Goal: Use online tool/utility: Utilize a website feature to perform a specific function

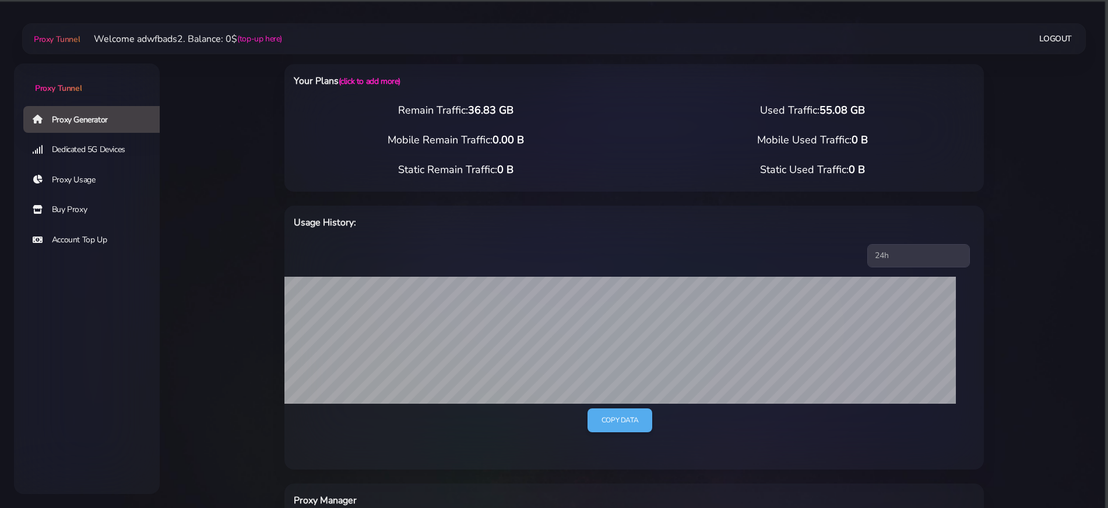
select select "US"
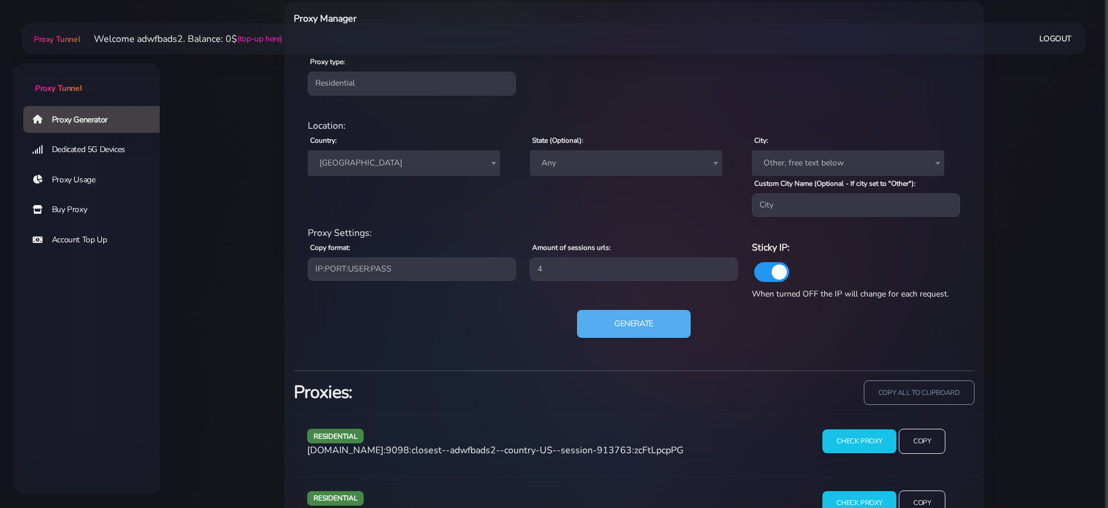
scroll to position [481, 0]
click at [395, 180] on div "Country: Worldwide [GEOGRAPHIC_DATA] [GEOGRAPHIC_DATA] [GEOGRAPHIC_DATA] [GEOGR…" at bounding box center [412, 175] width 222 height 84
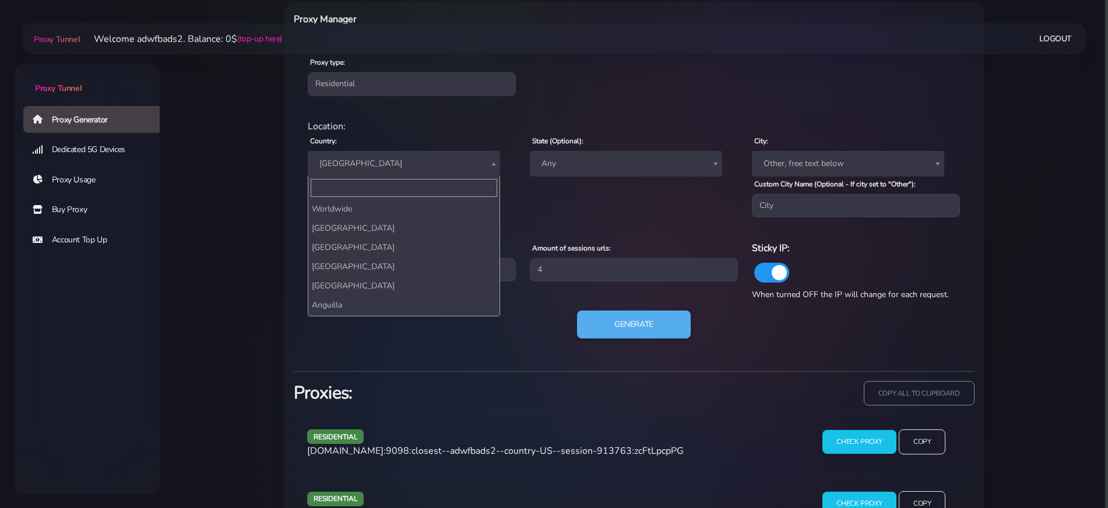
scroll to position [4514, 0]
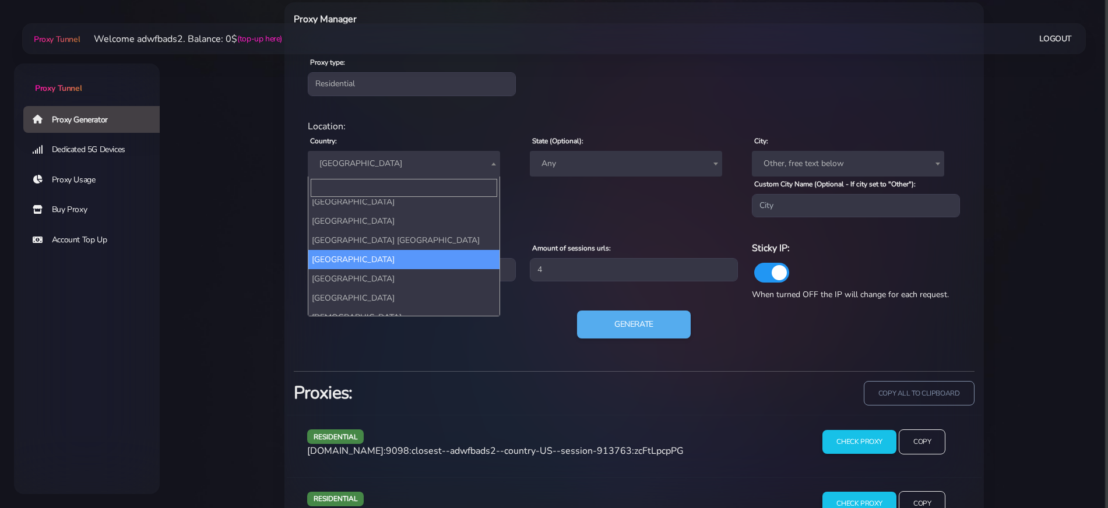
click at [396, 167] on span "[GEOGRAPHIC_DATA]" at bounding box center [404, 164] width 178 height 16
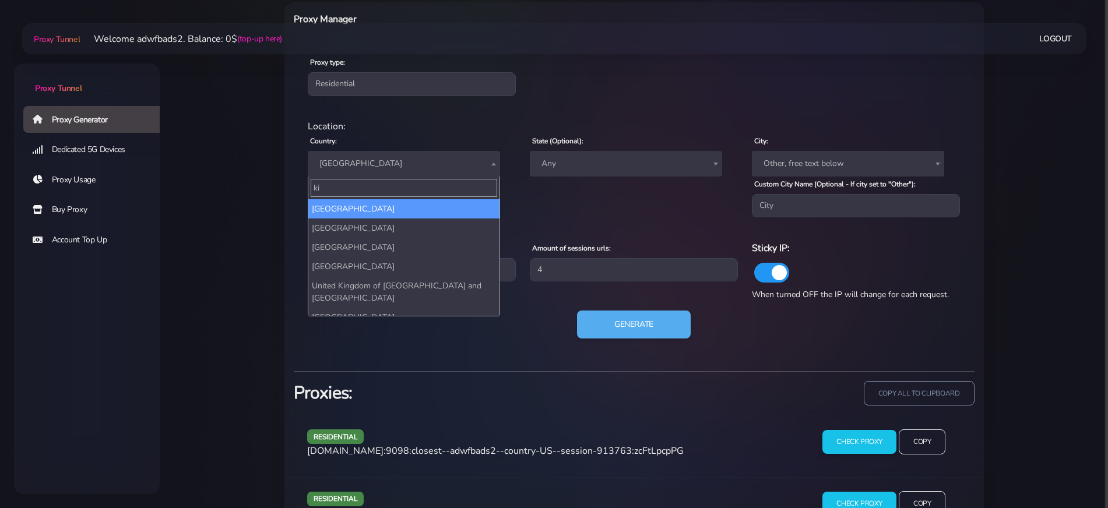
type input "kin"
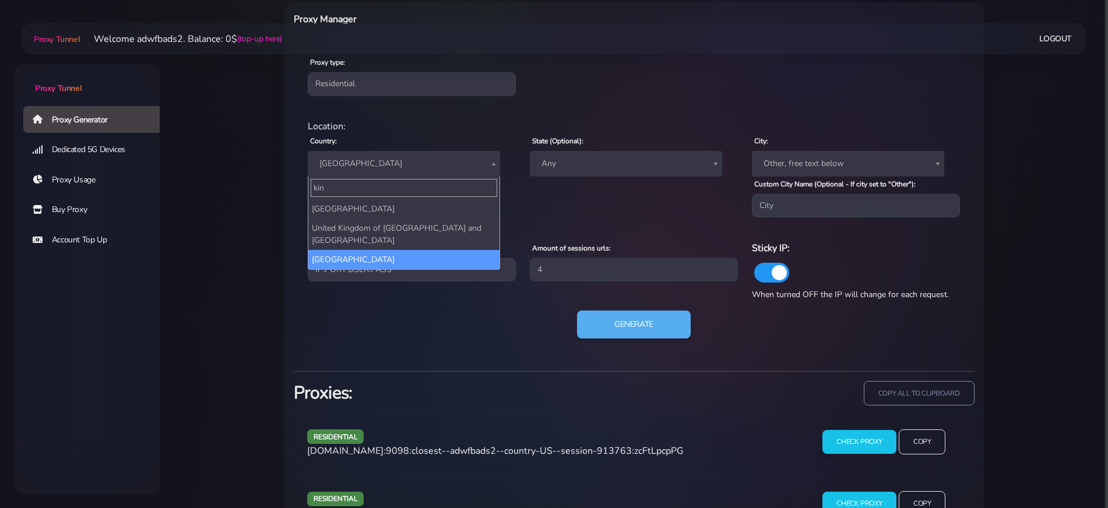
select select "UK"
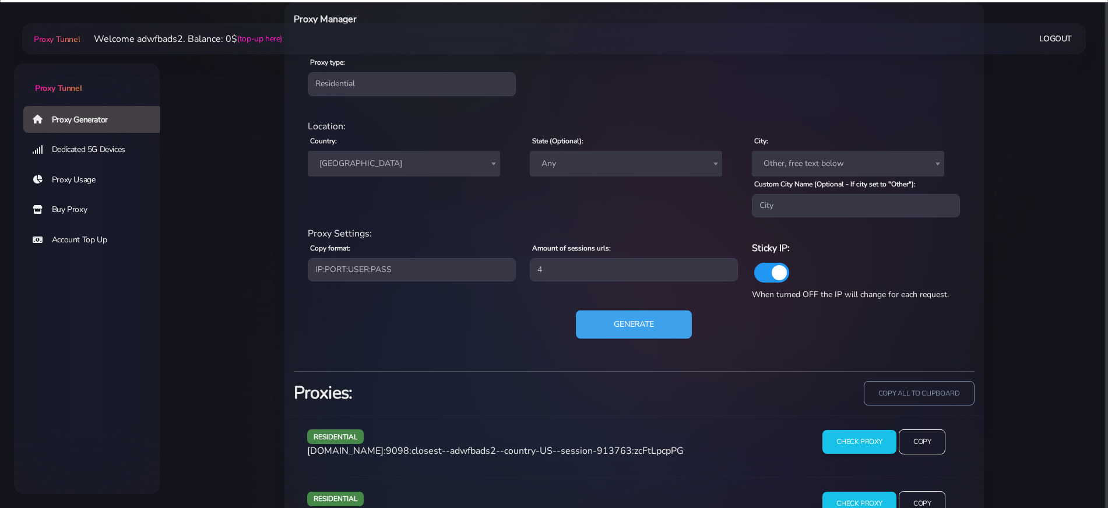
click at [612, 319] on button "Generate" at bounding box center [634, 325] width 116 height 29
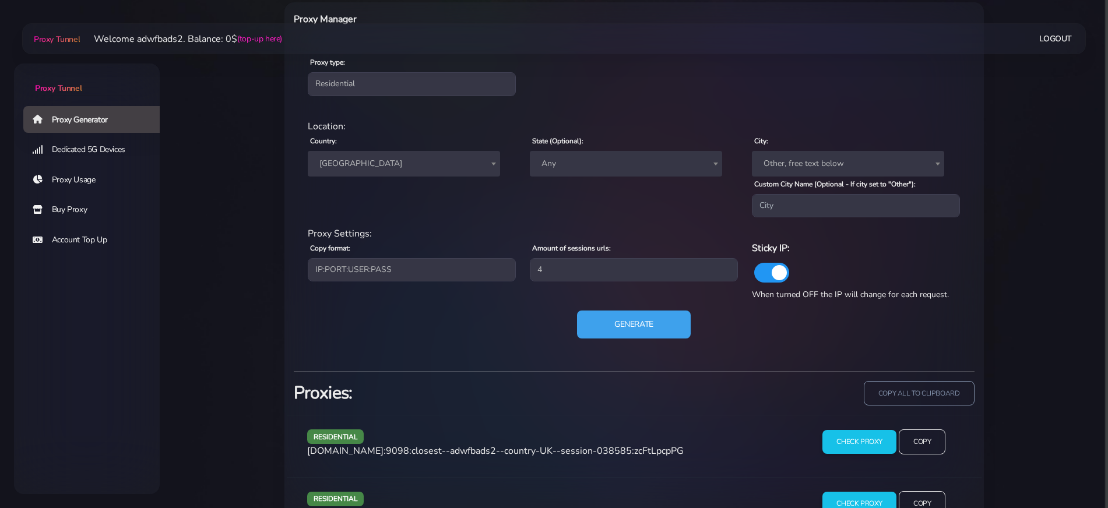
scroll to position [651, 0]
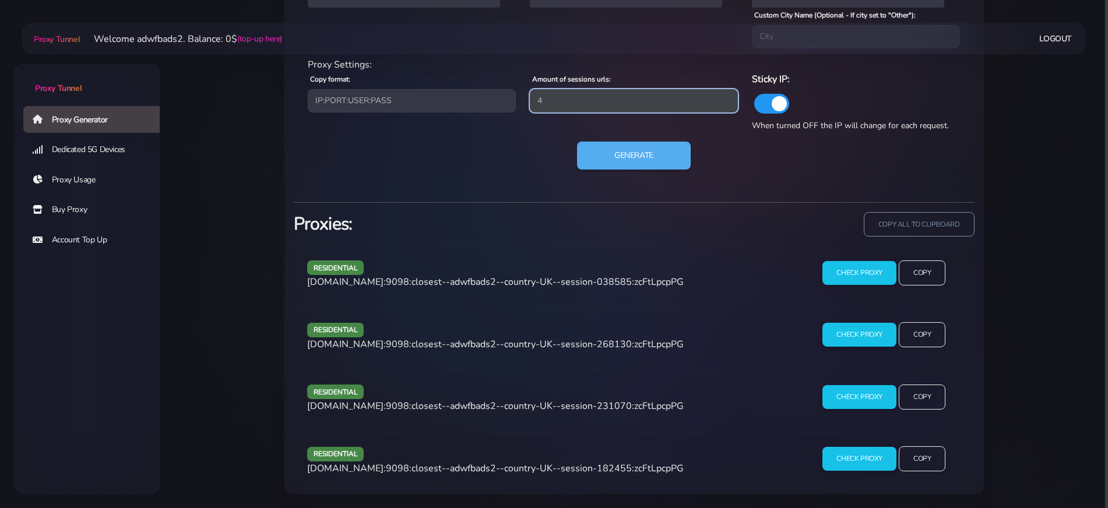
click at [570, 109] on input "4" at bounding box center [634, 100] width 208 height 23
type input "1"
click at [577, 142] on button "Generate" at bounding box center [634, 156] width 114 height 28
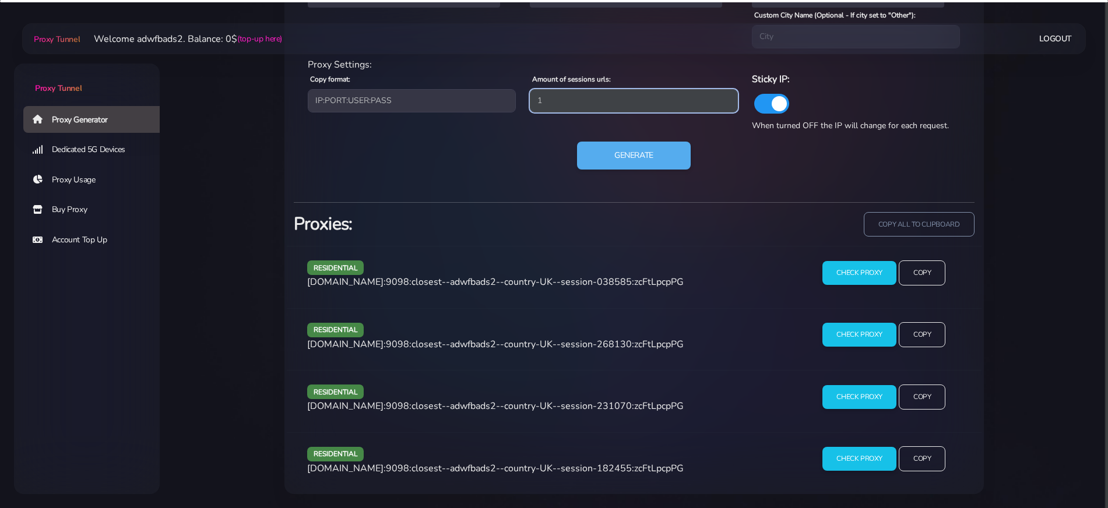
scroll to position [508, 0]
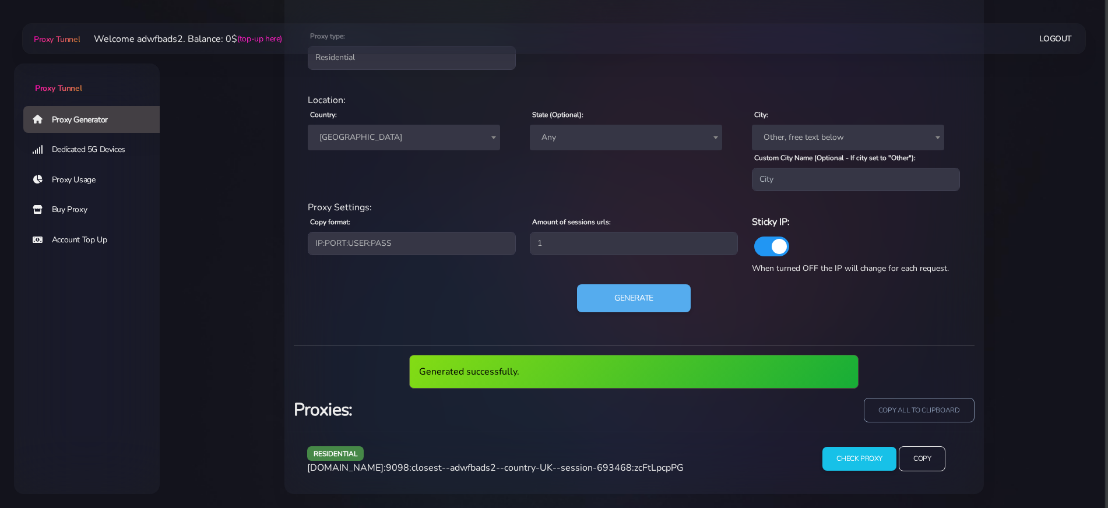
click at [507, 463] on span "[DOMAIN_NAME]:9098:closest--adwfbads2--country-UK--session-693468:zcFtLpcpPG" at bounding box center [495, 468] width 377 height 13
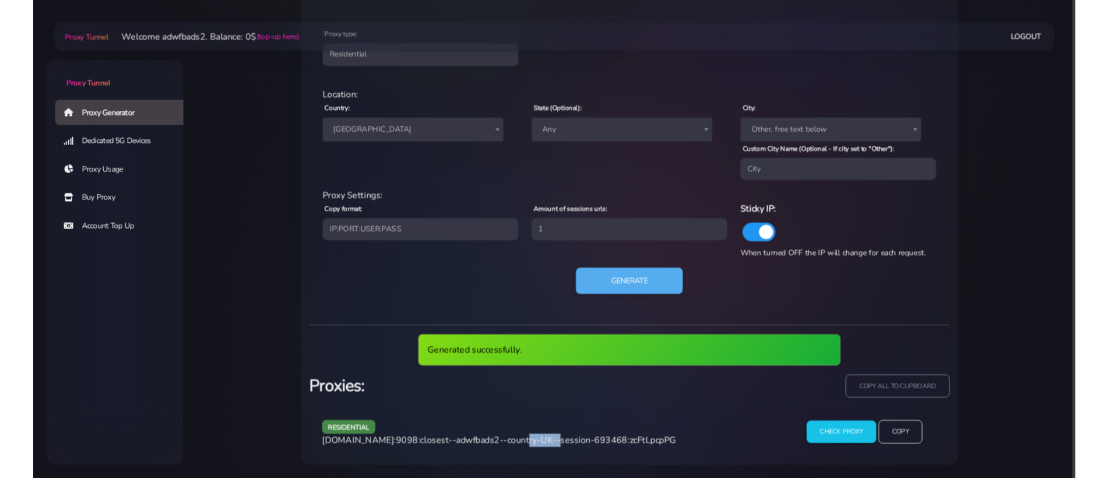
scroll to position [465, 0]
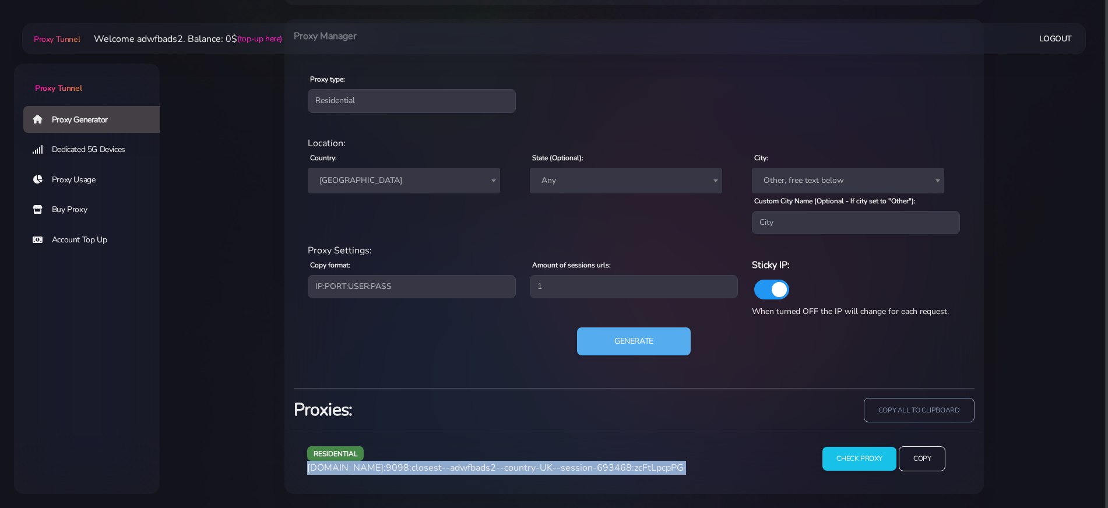
copy div "[DOMAIN_NAME]:9098:closest--adwfbads2--country-UK--session-693468:zcFtLpcpPG"
click at [507, 463] on span "[DOMAIN_NAME]:9098:closest--adwfbads2--country-UK--session-693468:zcFtLpcpPG" at bounding box center [495, 468] width 377 height 13
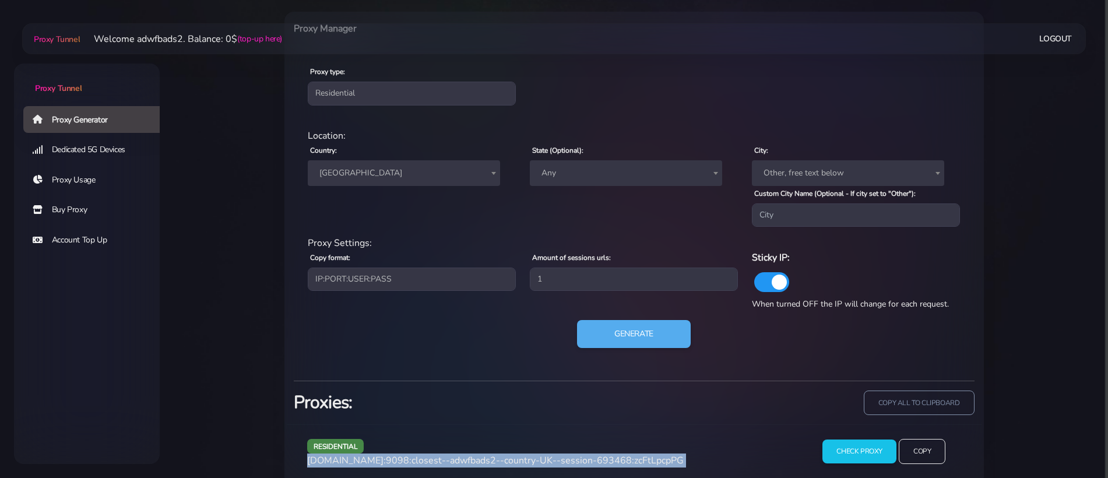
scroll to position [487, 0]
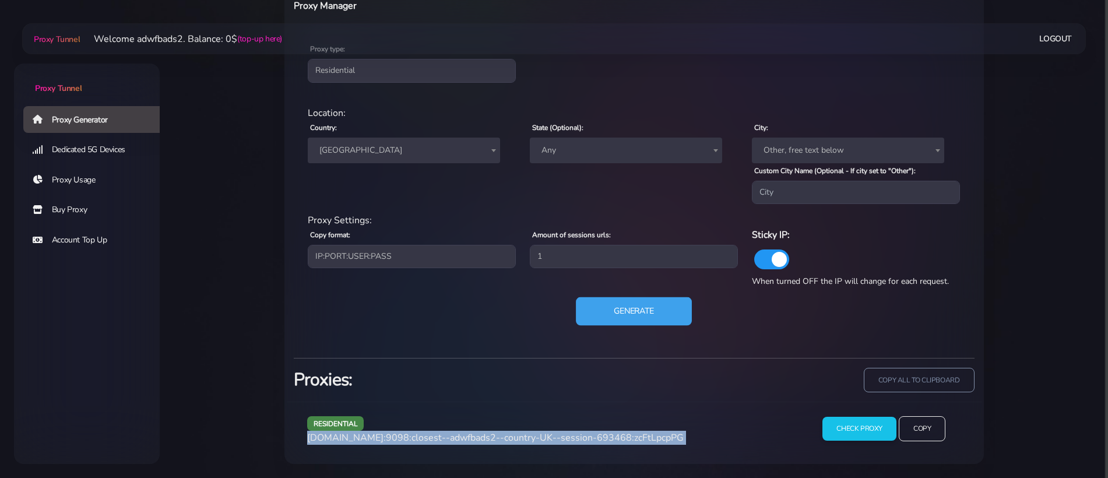
click at [602, 308] on button "Generate" at bounding box center [634, 311] width 116 height 29
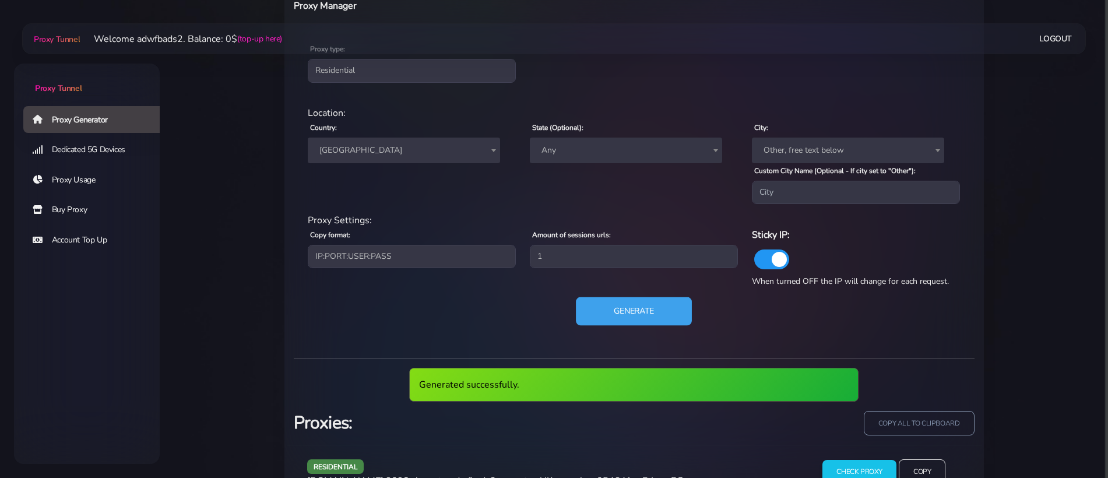
scroll to position [530, 0]
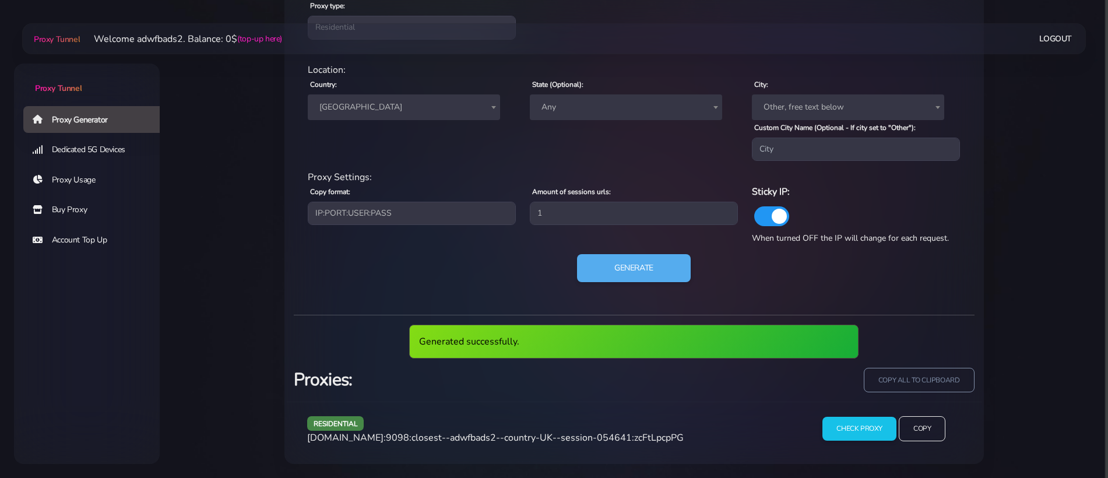
click at [500, 437] on span "[DOMAIN_NAME]:9098:closest--adwfbads2--country-UK--session-054641:zcFtLpcpPG" at bounding box center [495, 437] width 377 height 13
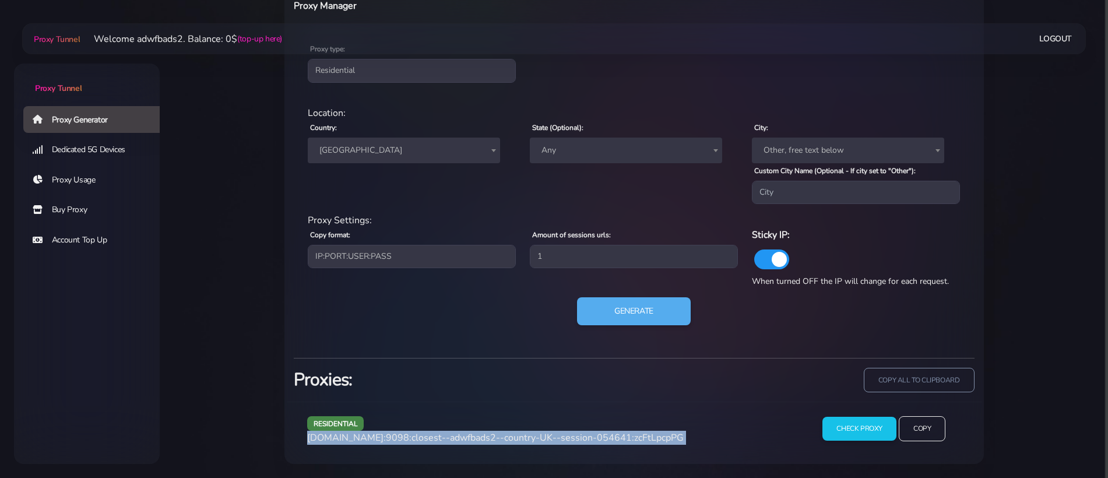
scroll to position [487, 0]
click at [500, 437] on span "[DOMAIN_NAME]:9098:closest--adwfbads2--country-UK--session-054641:zcFtLpcpPG" at bounding box center [495, 437] width 377 height 13
copy div "[DOMAIN_NAME]:9098:closest--adwfbads2--country-UK--session-054641:zcFtLpcpPG"
click at [586, 315] on button "Generate" at bounding box center [634, 311] width 116 height 29
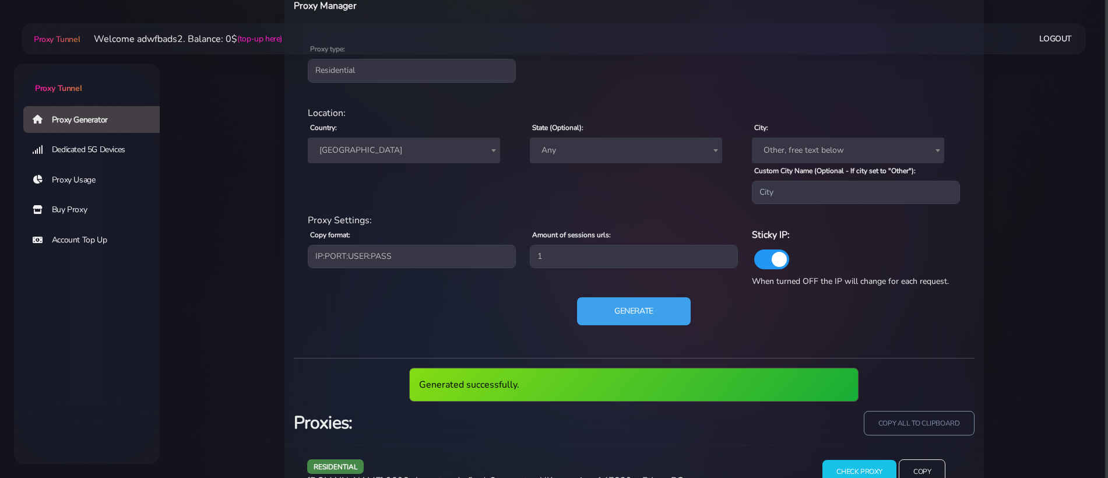
scroll to position [530, 0]
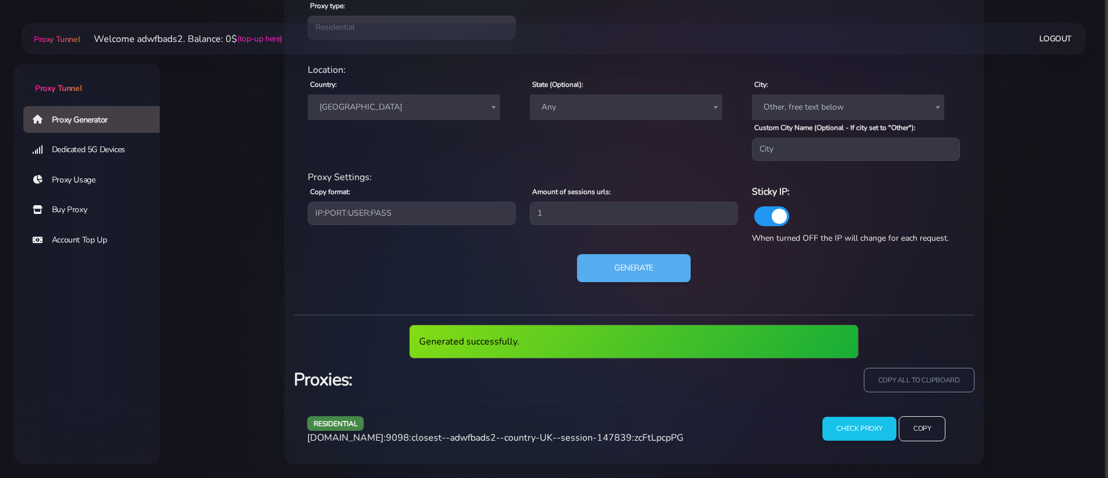
click at [442, 437] on span "[DOMAIN_NAME]:9098:closest--adwfbads2--country-UK--session-147839:zcFtLpcpPG" at bounding box center [495, 437] width 377 height 13
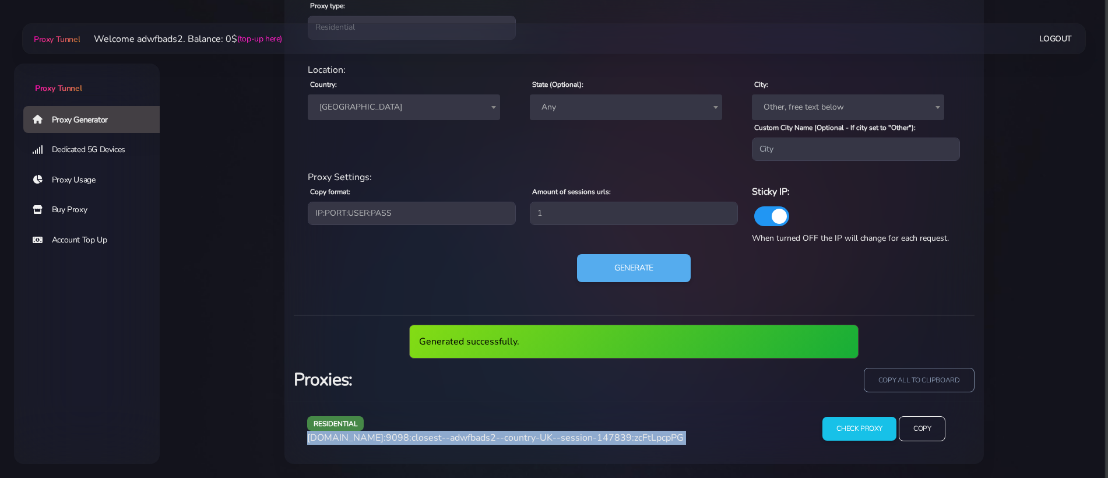
click at [442, 437] on span "[DOMAIN_NAME]:9098:closest--adwfbads2--country-UK--session-147839:zcFtLpcpPG" at bounding box center [495, 437] width 377 height 13
copy div "[DOMAIN_NAME]:9098:closest--adwfbads2--country-UK--session-147839:zcFtLpcpPG"
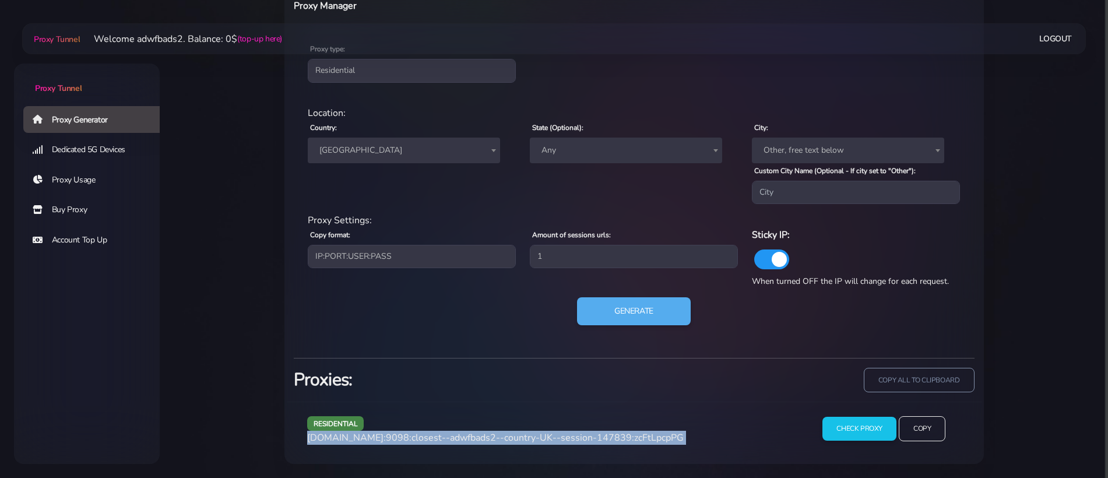
scroll to position [487, 0]
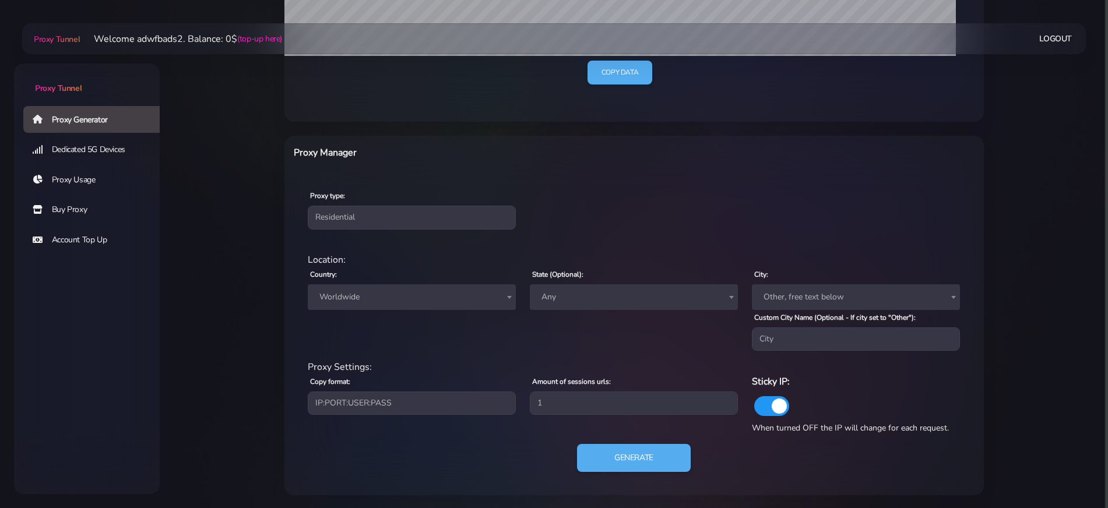
scroll to position [346, 0]
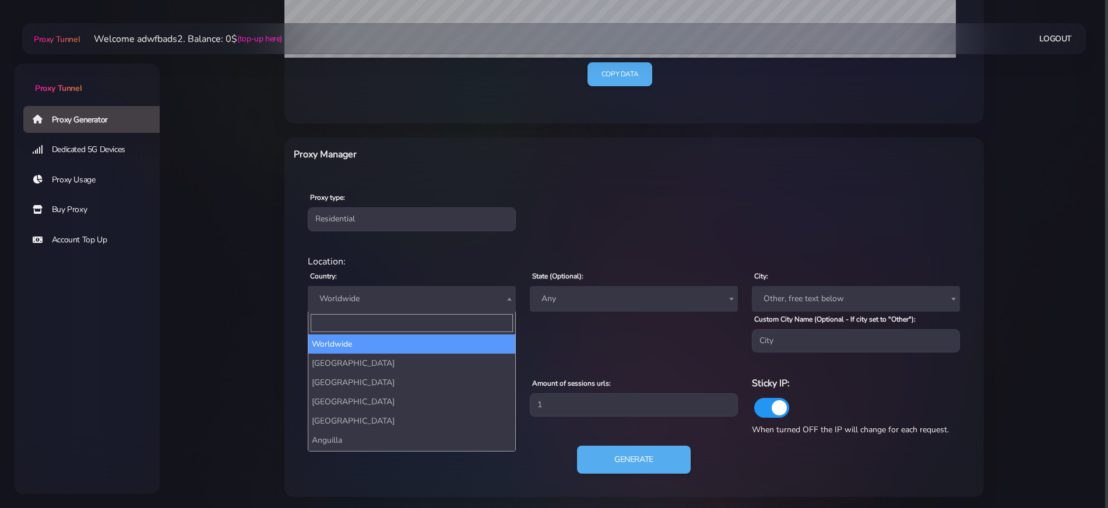
click at [385, 295] on span "Worldwide" at bounding box center [412, 299] width 194 height 16
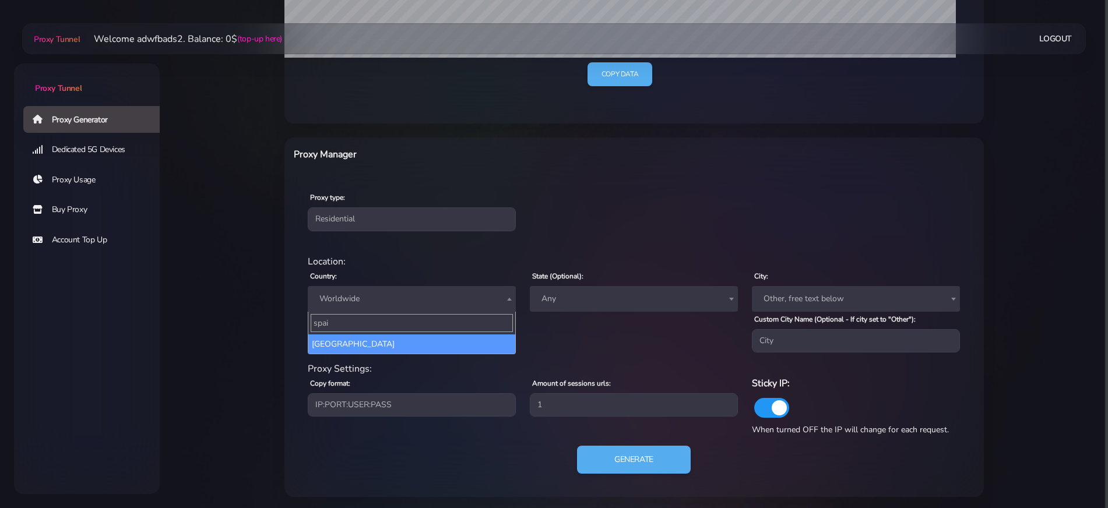
type input "spain"
select select "ES"
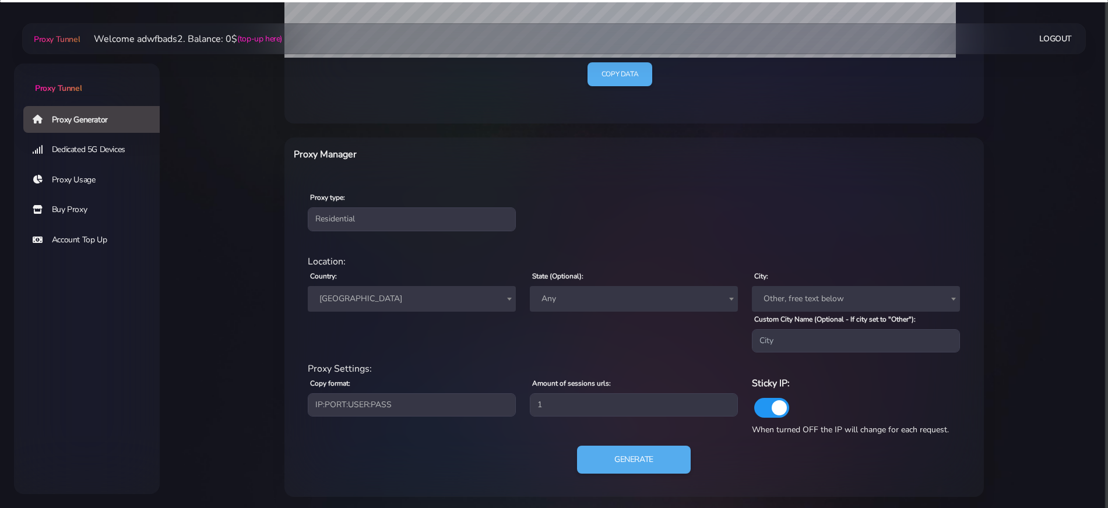
scroll to position [349, 0]
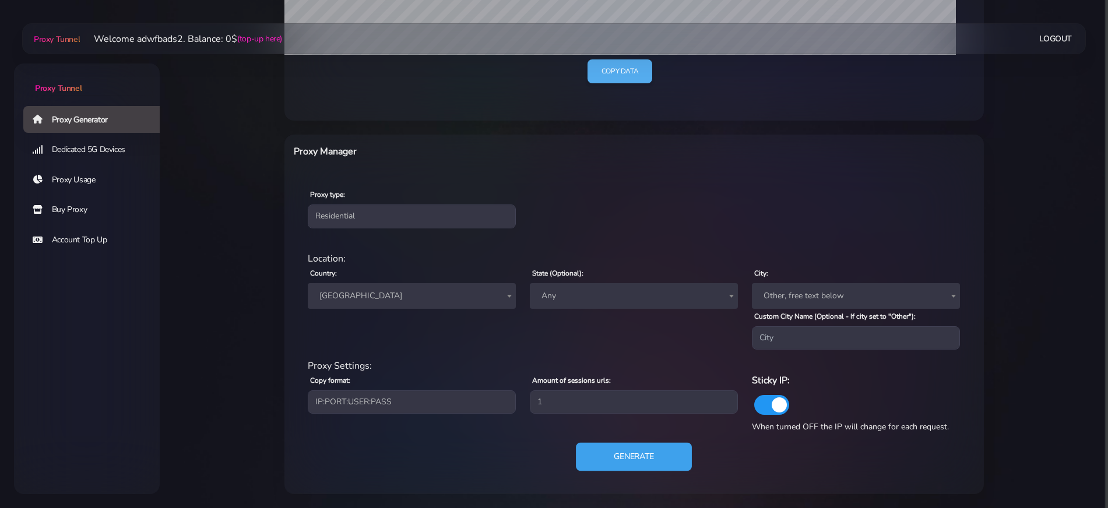
click at [670, 460] on button "Generate" at bounding box center [634, 457] width 116 height 29
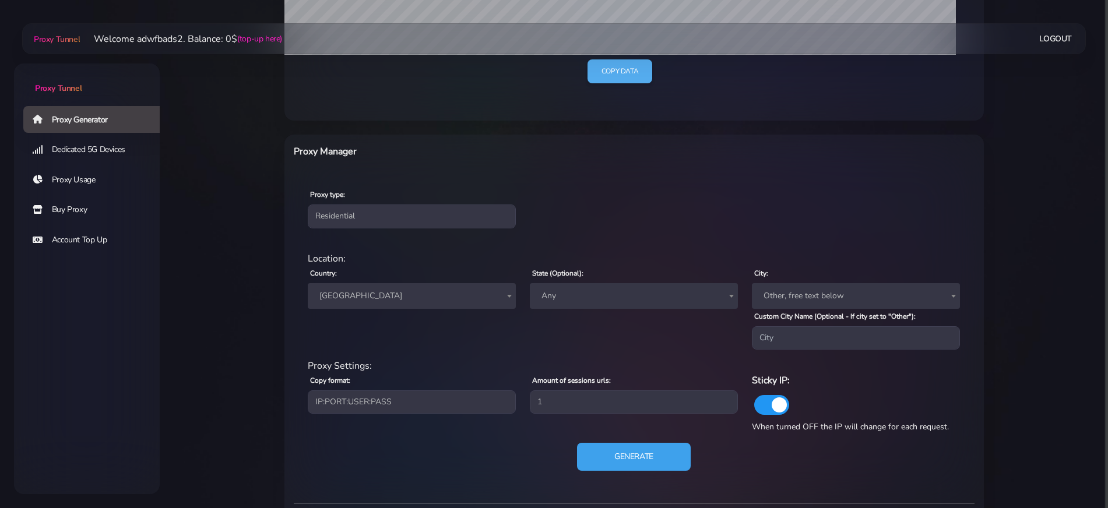
scroll to position [508, 0]
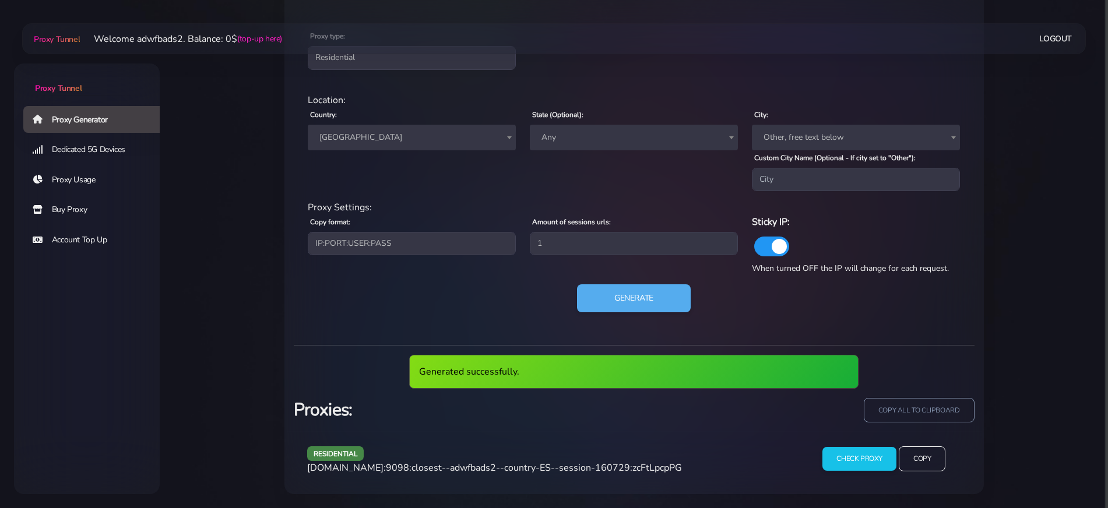
click at [453, 470] on span "agg.proxytunnel.io:9098:closest--adwfbads2--country-ES--session-160729:zcFtLpcp…" at bounding box center [494, 468] width 375 height 13
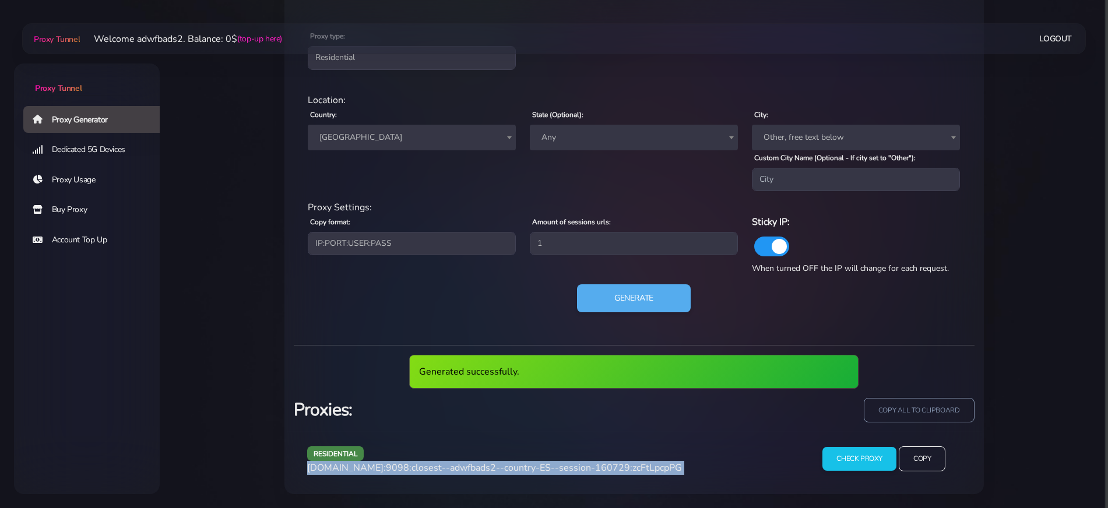
click at [453, 470] on span "agg.proxytunnel.io:9098:closest--adwfbads2--country-ES--session-160729:zcFtLpcp…" at bounding box center [494, 468] width 375 height 13
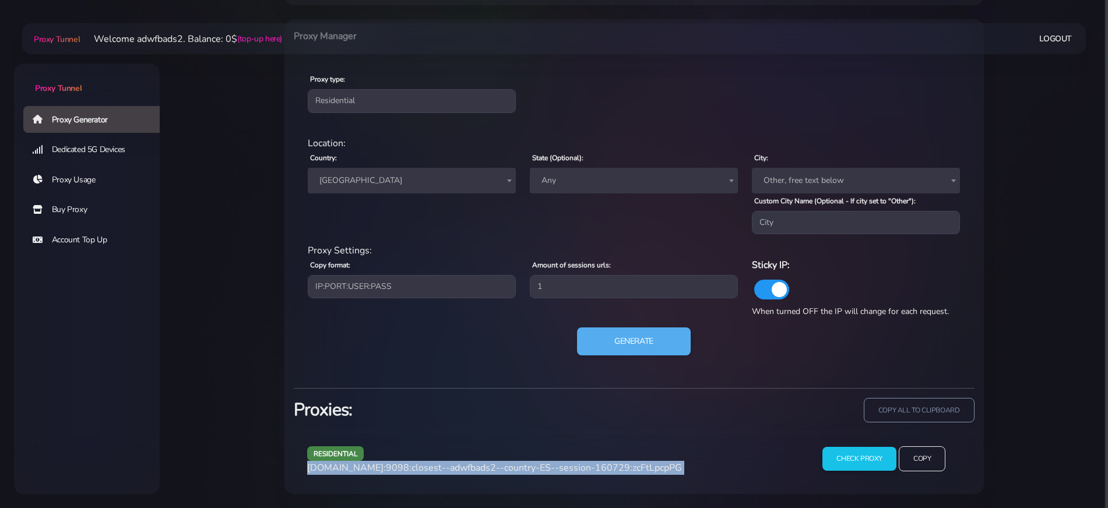
scroll to position [465, 0]
copy div "agg.proxytunnel.io:9098:closest--adwfbads2--country-ES--session-160729:zcFtLpcp…"
click at [617, 346] on button "Generate" at bounding box center [634, 342] width 116 height 29
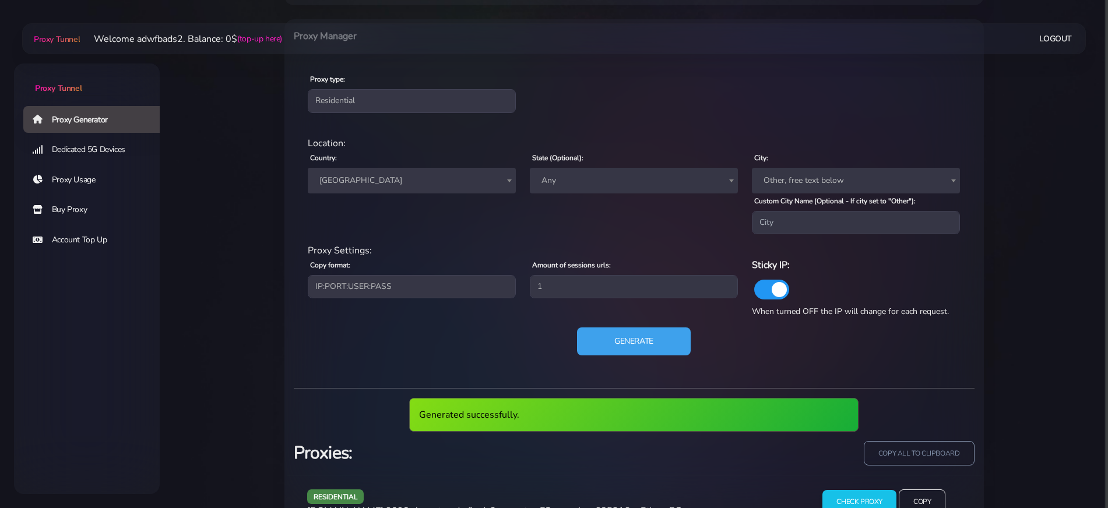
scroll to position [508, 0]
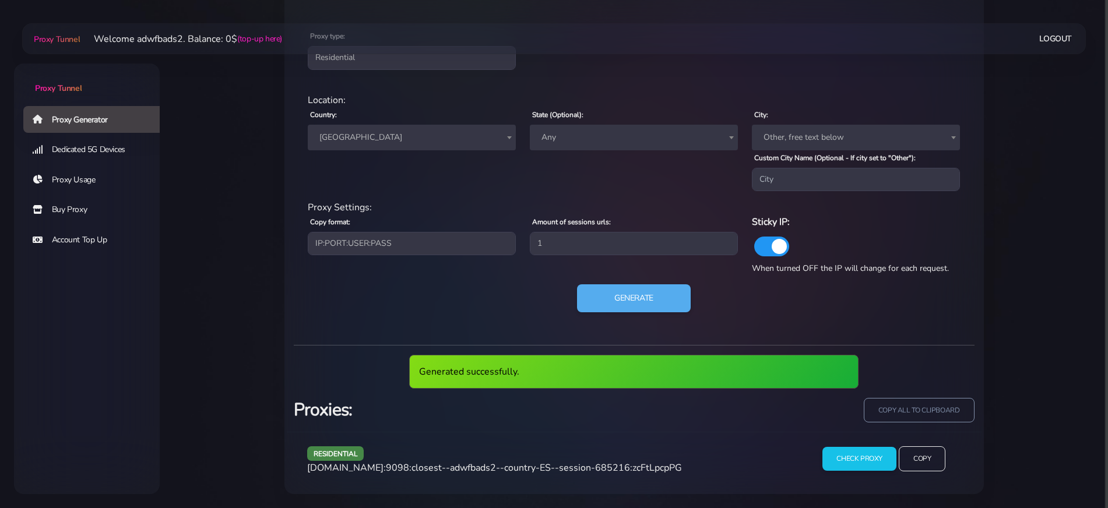
click at [498, 474] on div "residential agg.proxytunnel.io:9098:closest--adwfbads2--country-ES--session-685…" at bounding box center [550, 464] width 501 height 34
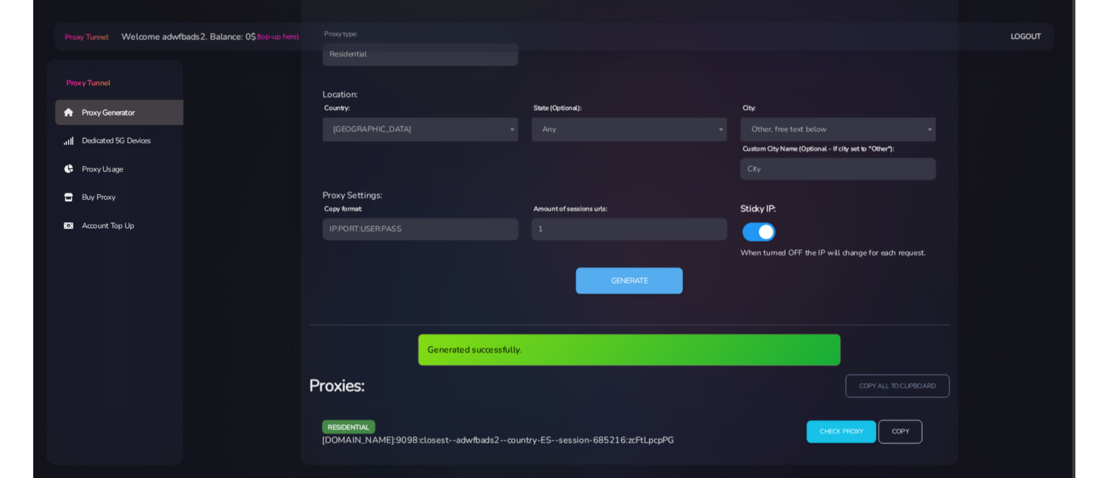
scroll to position [465, 0]
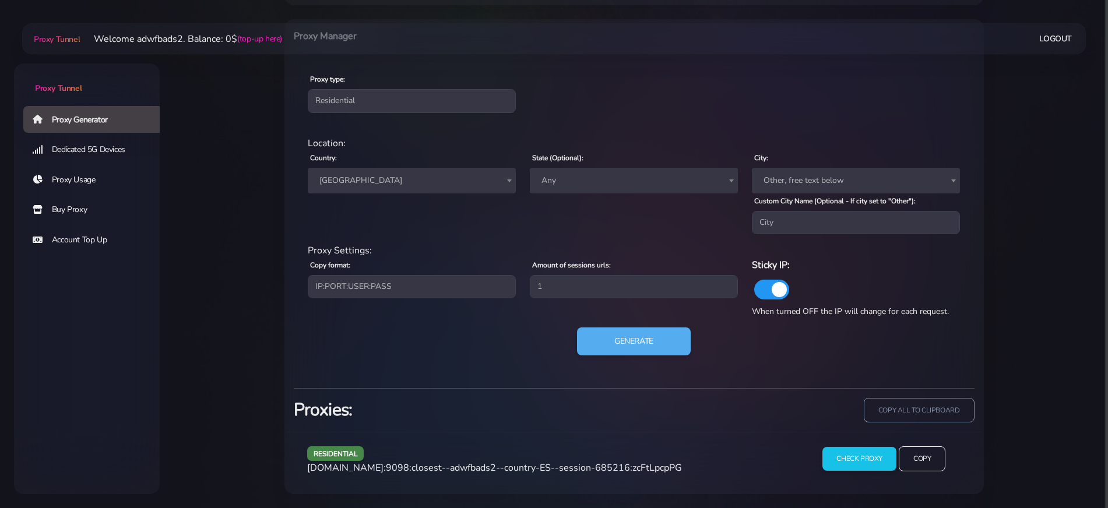
click at [498, 464] on span "agg.proxytunnel.io:9098:closest--adwfbads2--country-ES--session-685216:zcFtLpcp…" at bounding box center [494, 468] width 375 height 13
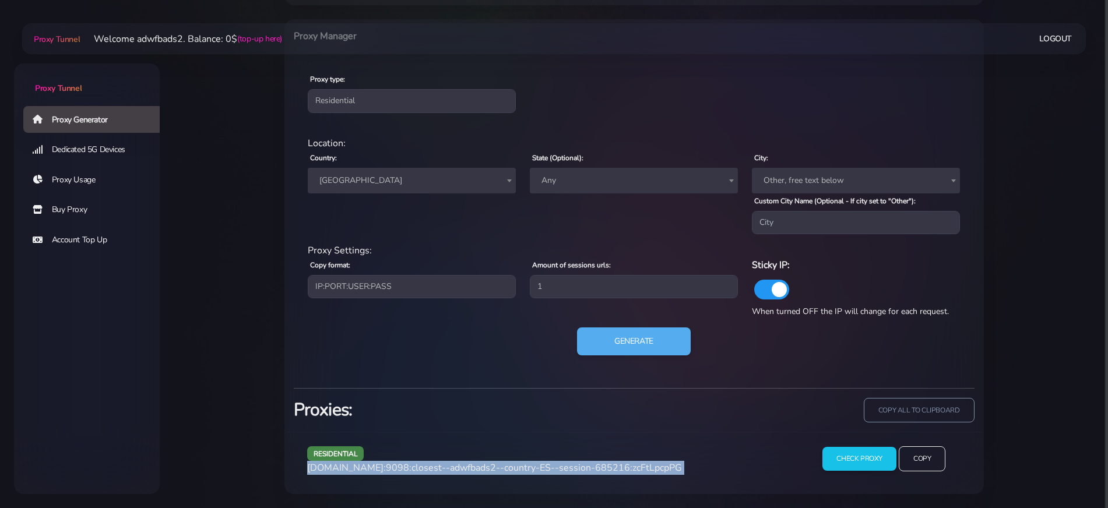
click at [498, 464] on span "agg.proxytunnel.io:9098:closest--adwfbads2--country-ES--session-685216:zcFtLpcp…" at bounding box center [494, 468] width 375 height 13
copy div "agg.proxytunnel.io:9098:closest--adwfbads2--country-ES--session-685216:zcFtLpcp…"
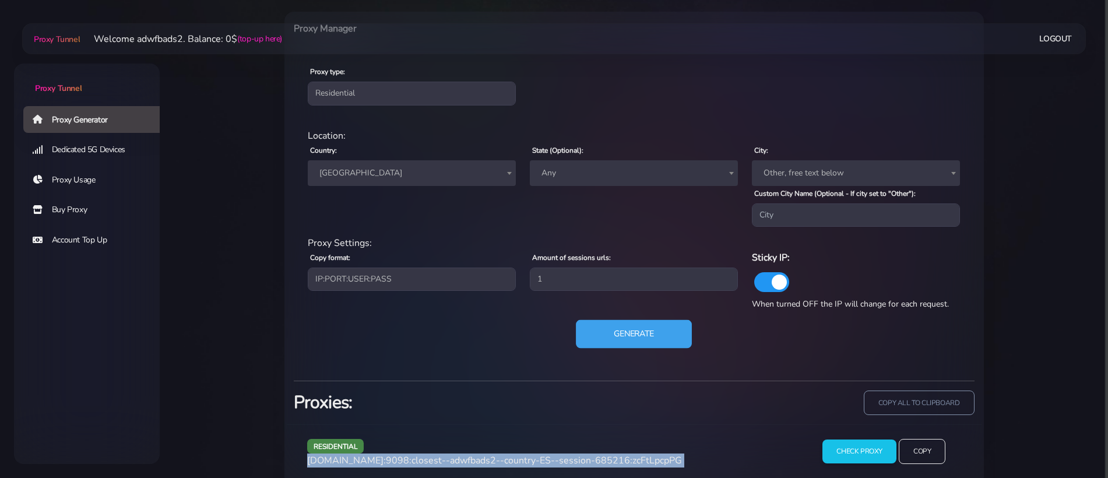
click at [617, 330] on button "Generate" at bounding box center [634, 334] width 116 height 29
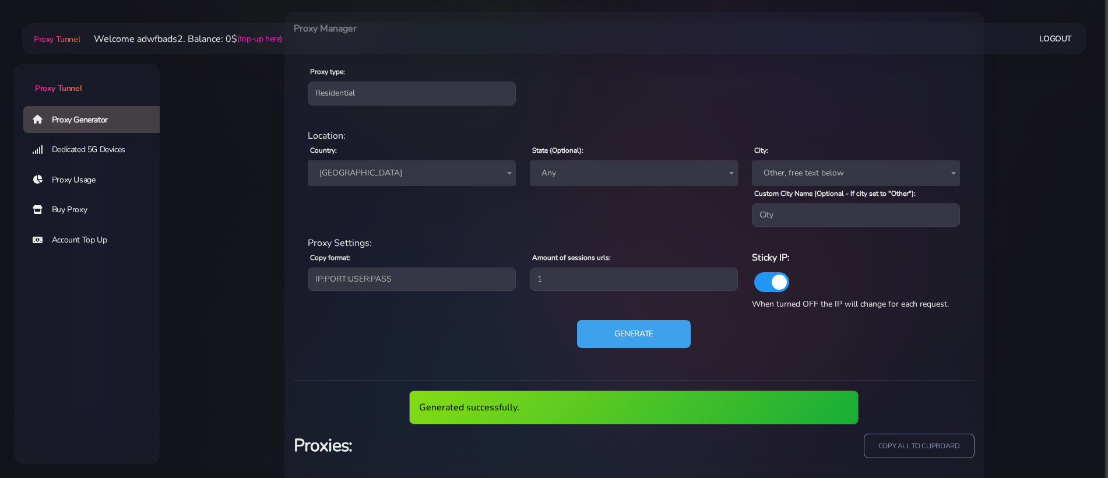
scroll to position [530, 0]
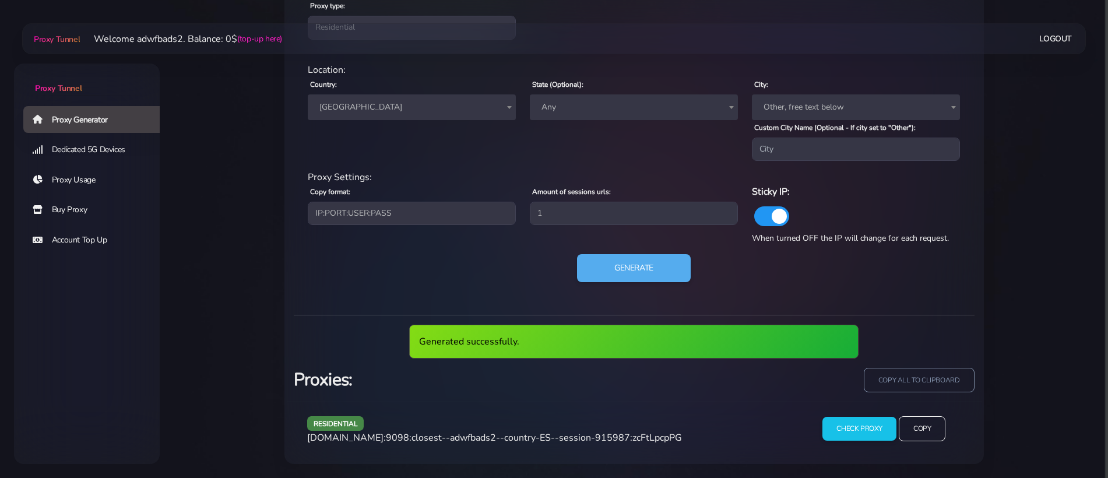
click at [474, 437] on span "agg.proxytunnel.io:9098:closest--adwfbads2--country-ES--session-915987:zcFtLpcp…" at bounding box center [494, 437] width 375 height 13
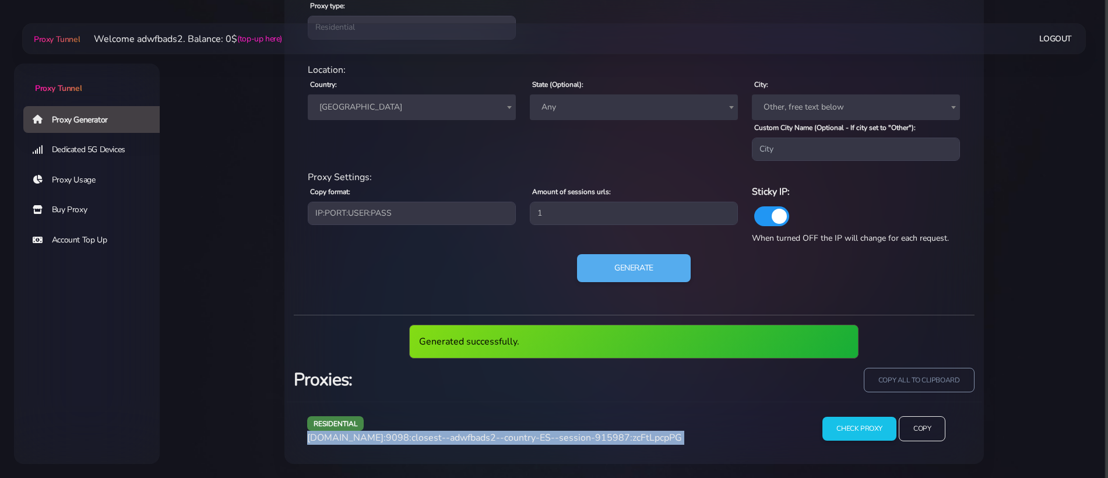
click at [474, 437] on span "agg.proxytunnel.io:9098:closest--adwfbads2--country-ES--session-915987:zcFtLpcp…" at bounding box center [494, 437] width 375 height 13
copy div "agg.proxytunnel.io:9098:closest--adwfbads2--country-ES--session-915987:zcFtLpcp…"
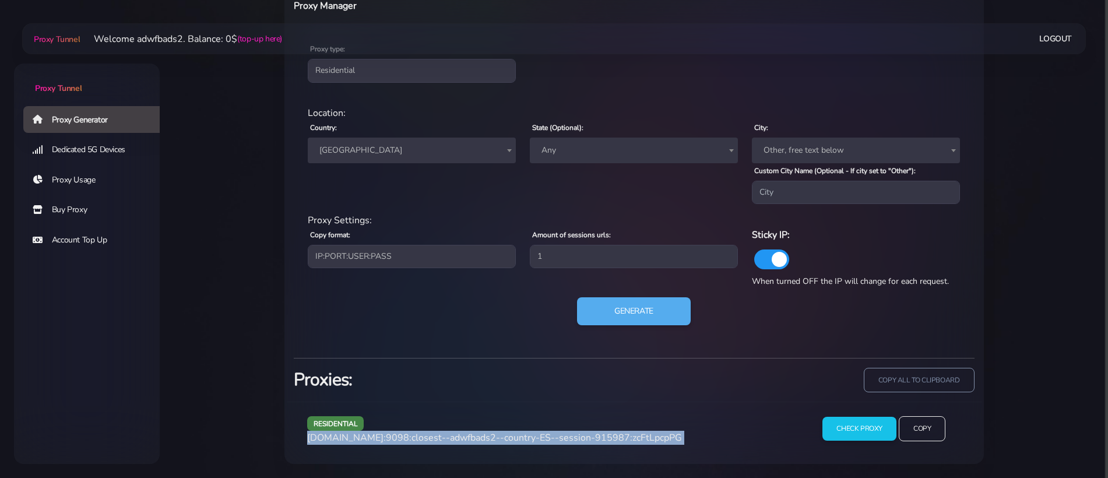
scroll to position [487, 0]
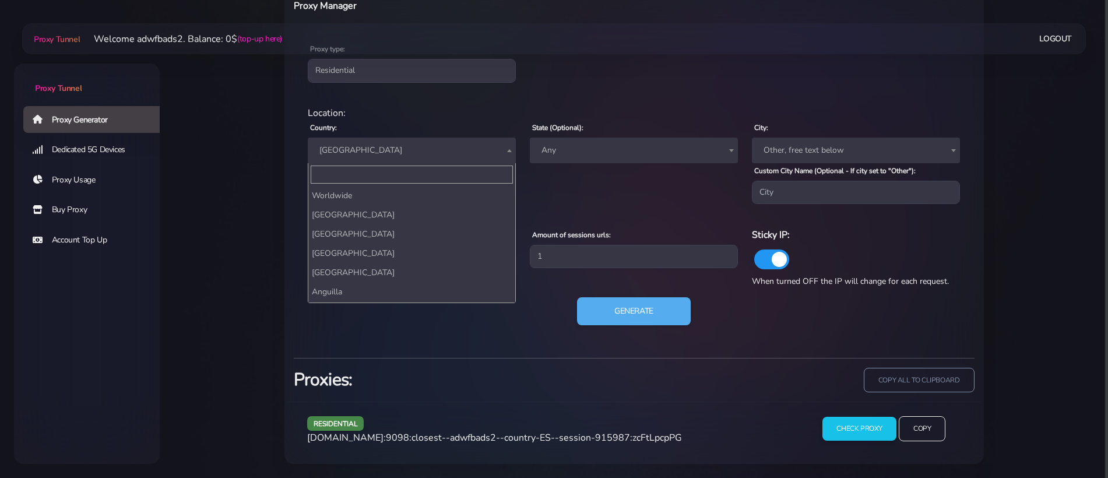
click at [414, 147] on span "[GEOGRAPHIC_DATA]" at bounding box center [412, 150] width 194 height 16
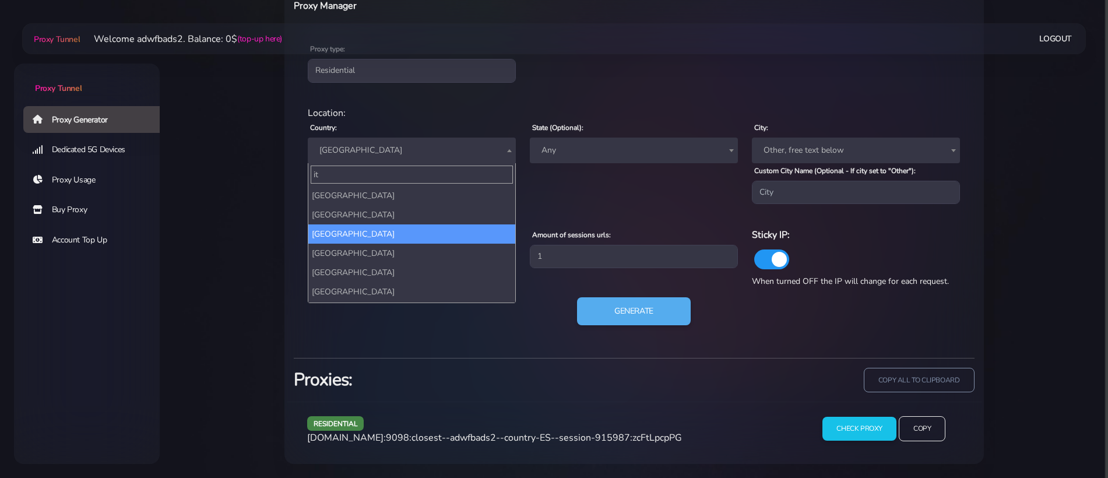
type input "ita"
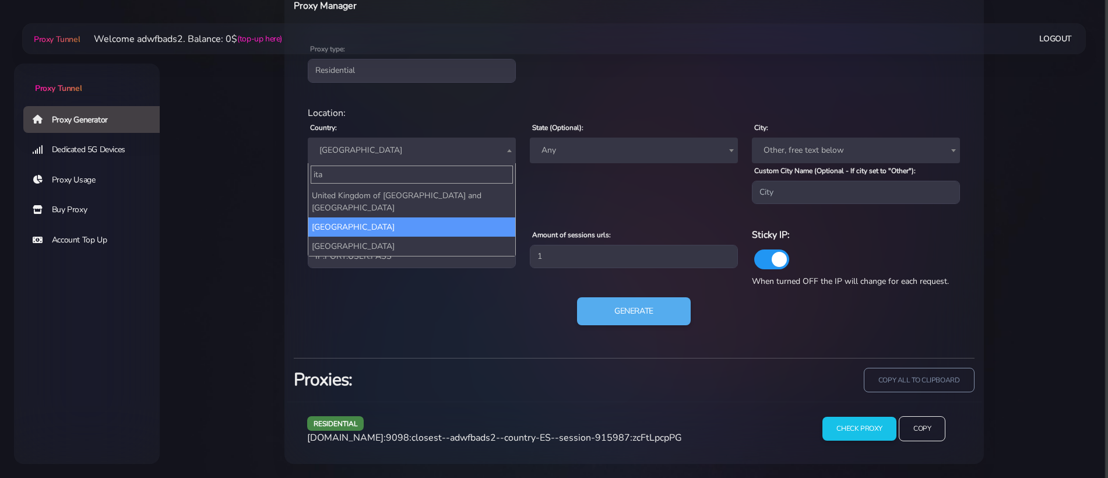
select select "IT"
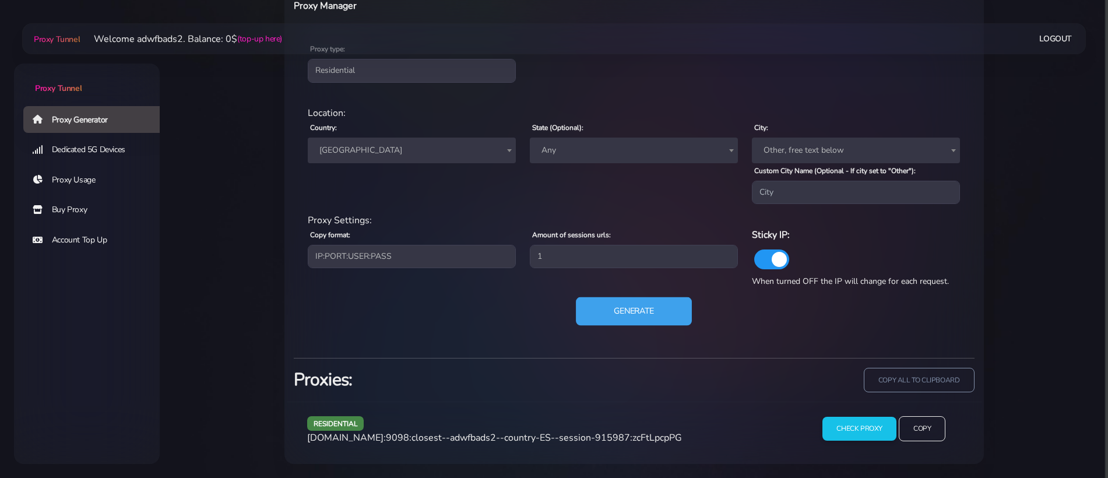
click at [645, 317] on button "Generate" at bounding box center [634, 311] width 116 height 29
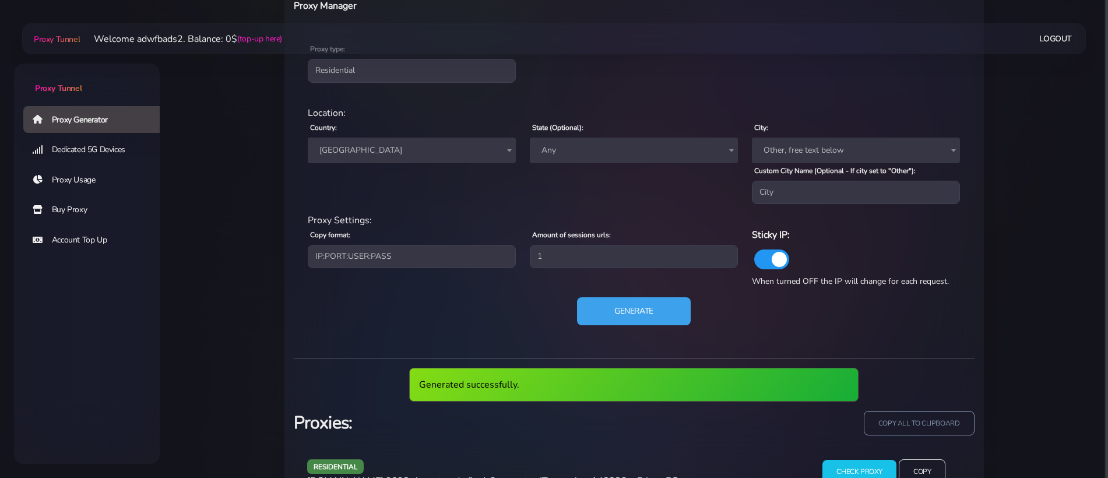
scroll to position [530, 0]
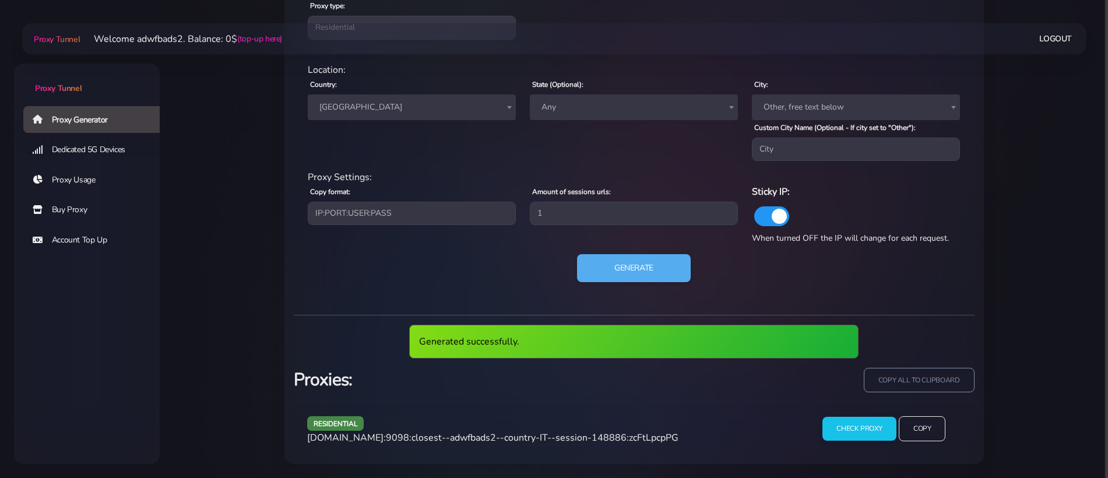
click at [467, 444] on span "agg.proxytunnel.io:9098:closest--adwfbads2--country-IT--session-148886:zcFtLpcp…" at bounding box center [492, 437] width 371 height 13
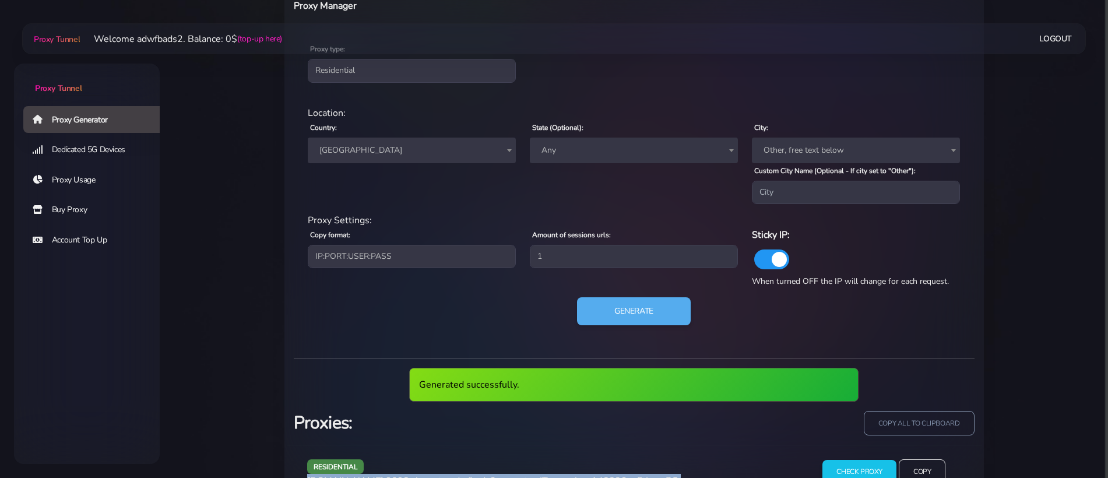
copy div "agg.proxytunnel.io:9098:closest--adwfbads2--country-IT--session-148886:zcFtLpcp…"
click at [467, 474] on span "agg.proxytunnel.io:9098:closest--adwfbads2--country-IT--session-148886:zcFtLpcp…" at bounding box center [492, 480] width 371 height 13
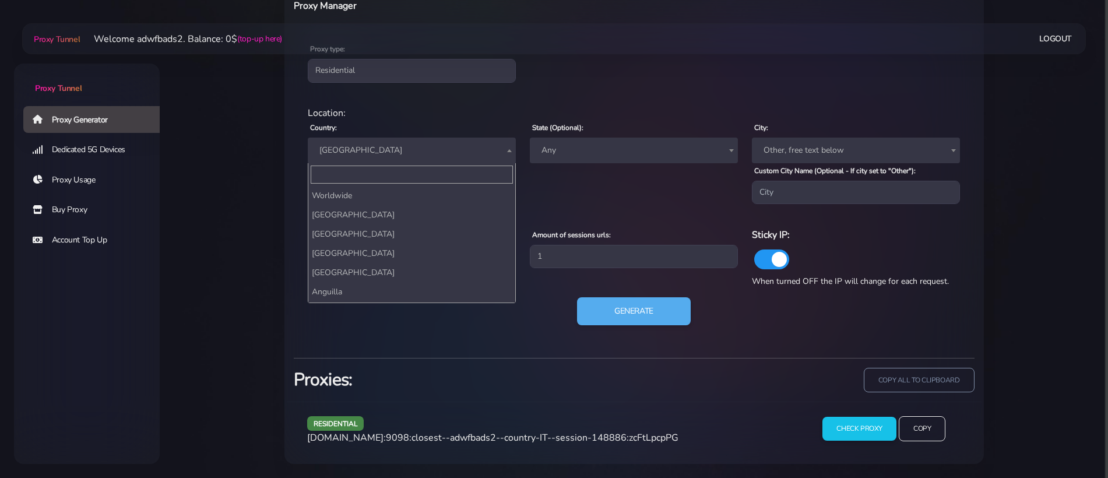
scroll to position [2109, 0]
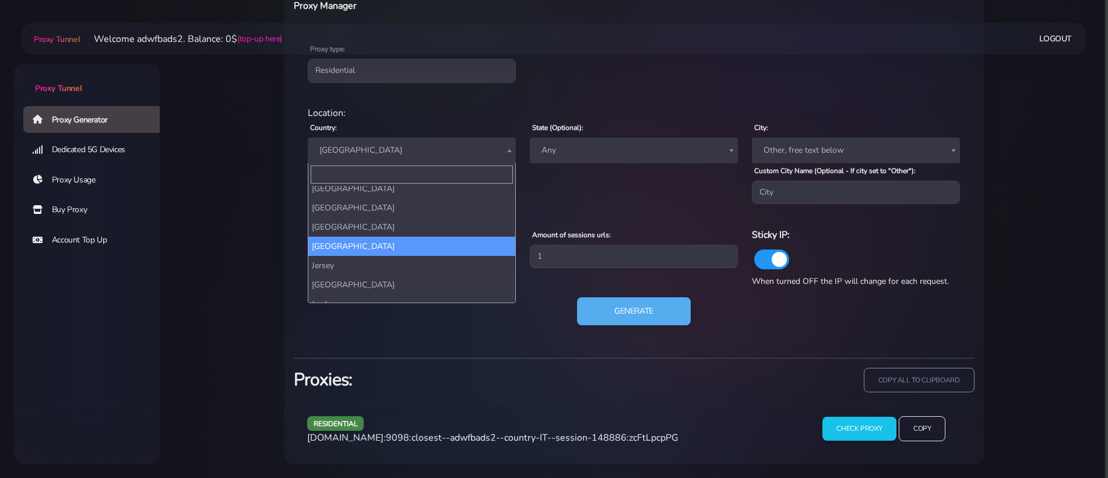
click at [349, 156] on span "[GEOGRAPHIC_DATA]" at bounding box center [412, 150] width 194 height 16
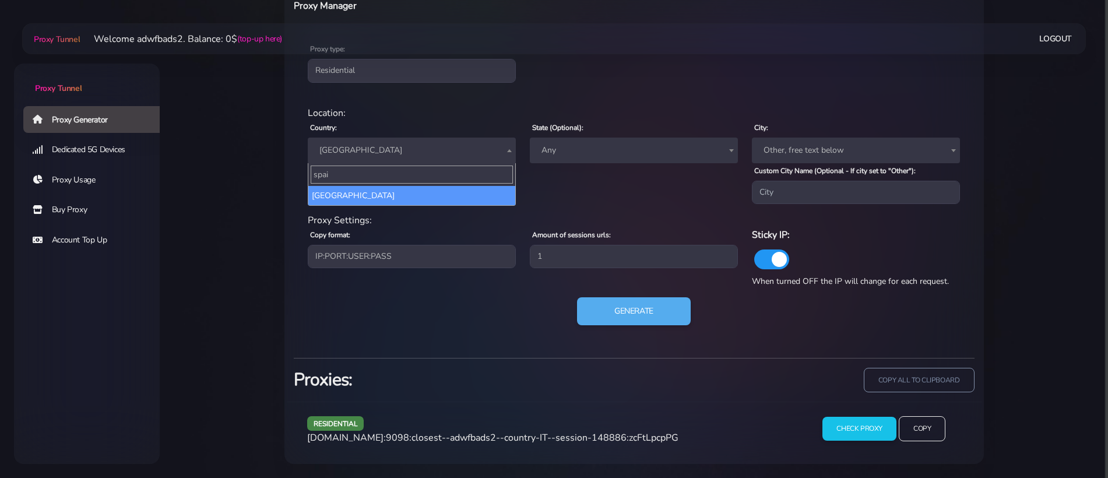
type input "spain"
select select "ES"
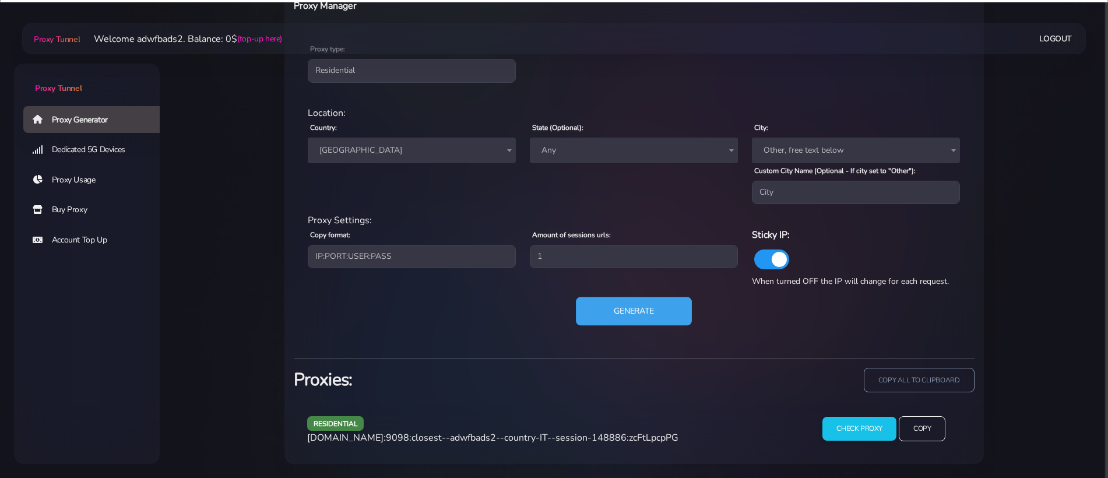
click at [638, 301] on button "Generate" at bounding box center [634, 311] width 116 height 29
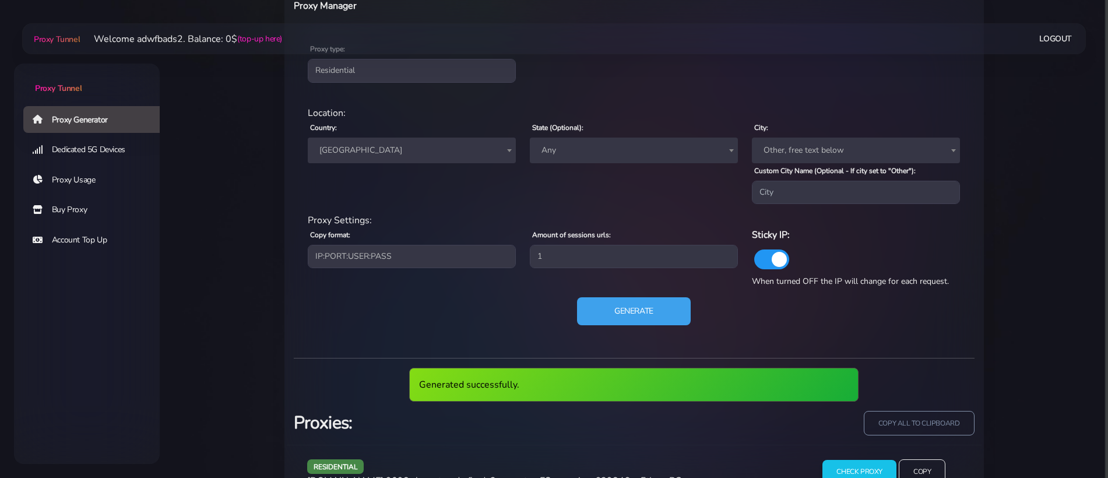
drag, startPoint x: 638, startPoint y: 301, endPoint x: 667, endPoint y: 227, distance: 79.6
click at [667, 227] on div "residential Location: Country: Worldwide Andorra United Arab Emirates Afghanist…" at bounding box center [634, 223] width 681 height 252
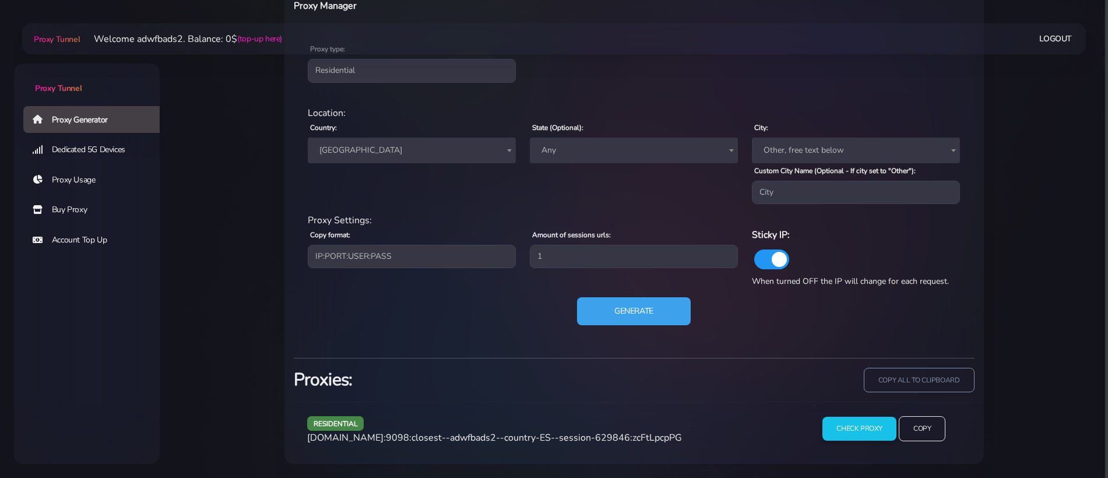
scroll to position [487, 0]
click at [522, 441] on span "agg.proxytunnel.io:9098:closest--adwfbads2--country-ES--session-629846:zcFtLpcp…" at bounding box center [494, 437] width 375 height 13
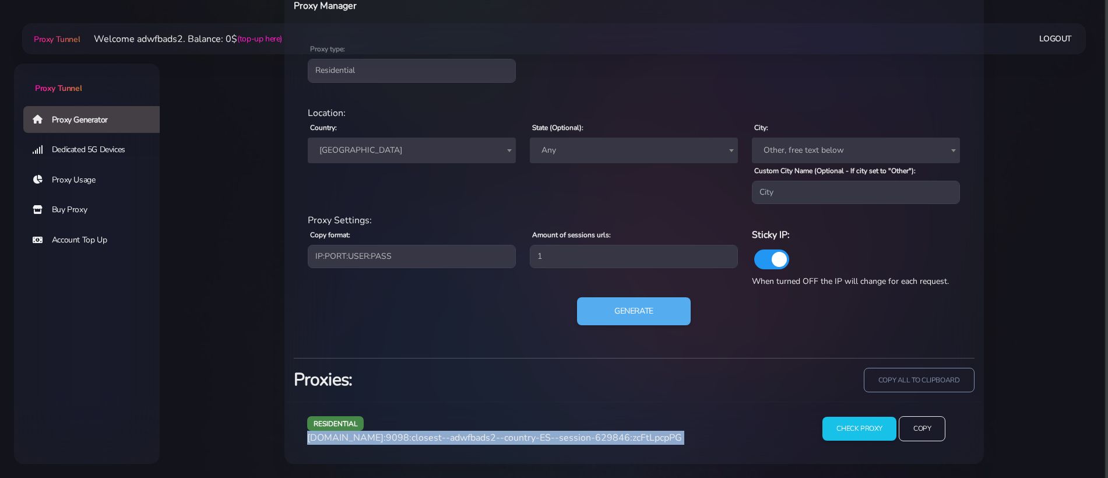
click at [522, 441] on span "agg.proxytunnel.io:9098:closest--adwfbads2--country-ES--session-629846:zcFtLpcp…" at bounding box center [494, 437] width 375 height 13
copy div "agg.proxytunnel.io:9098:closest--adwfbads2--country-ES--session-629846:zcFtLpcp…"
